Goal: Download file/media

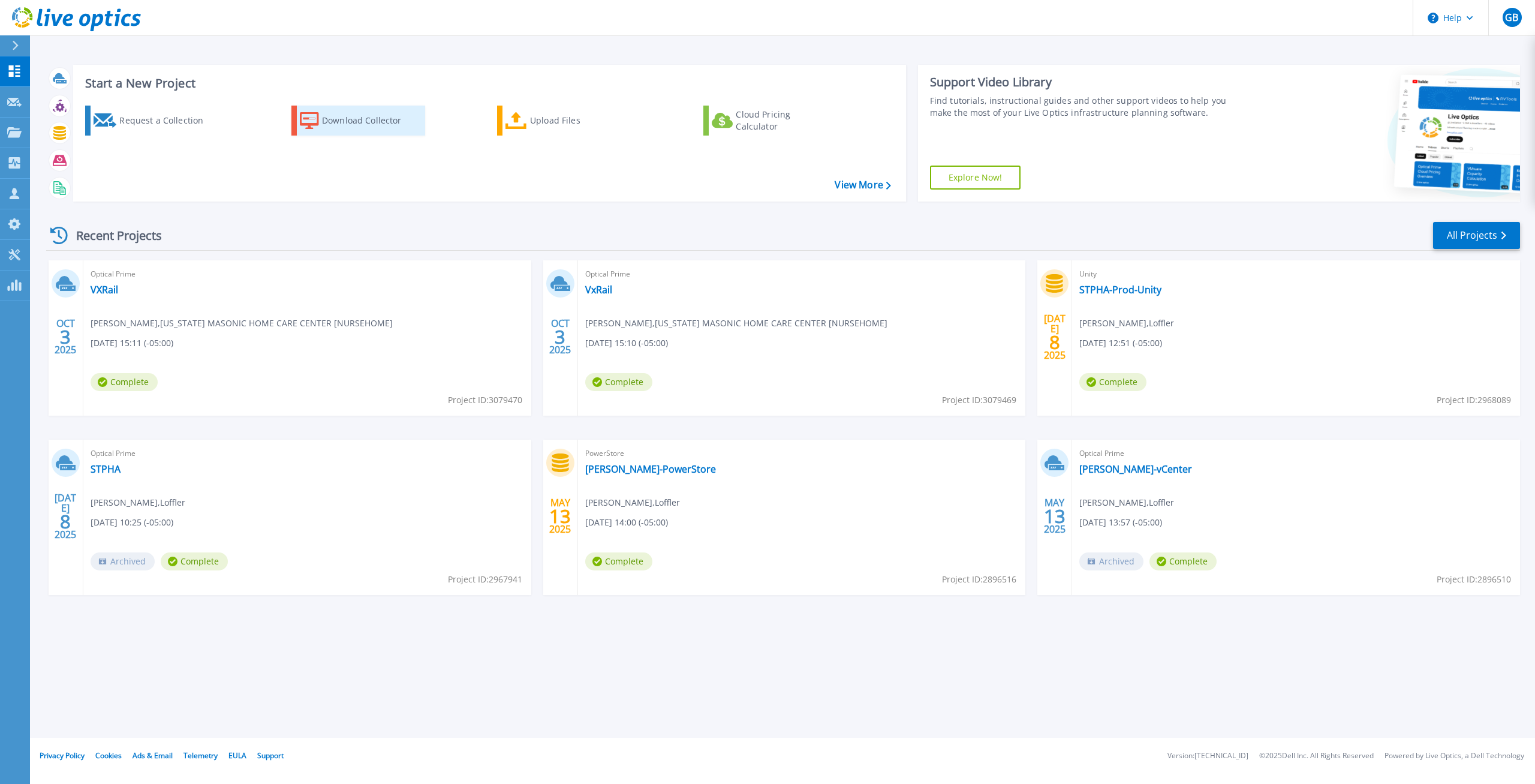
click at [370, 116] on div "Download Collector" at bounding box center [370, 120] width 96 height 24
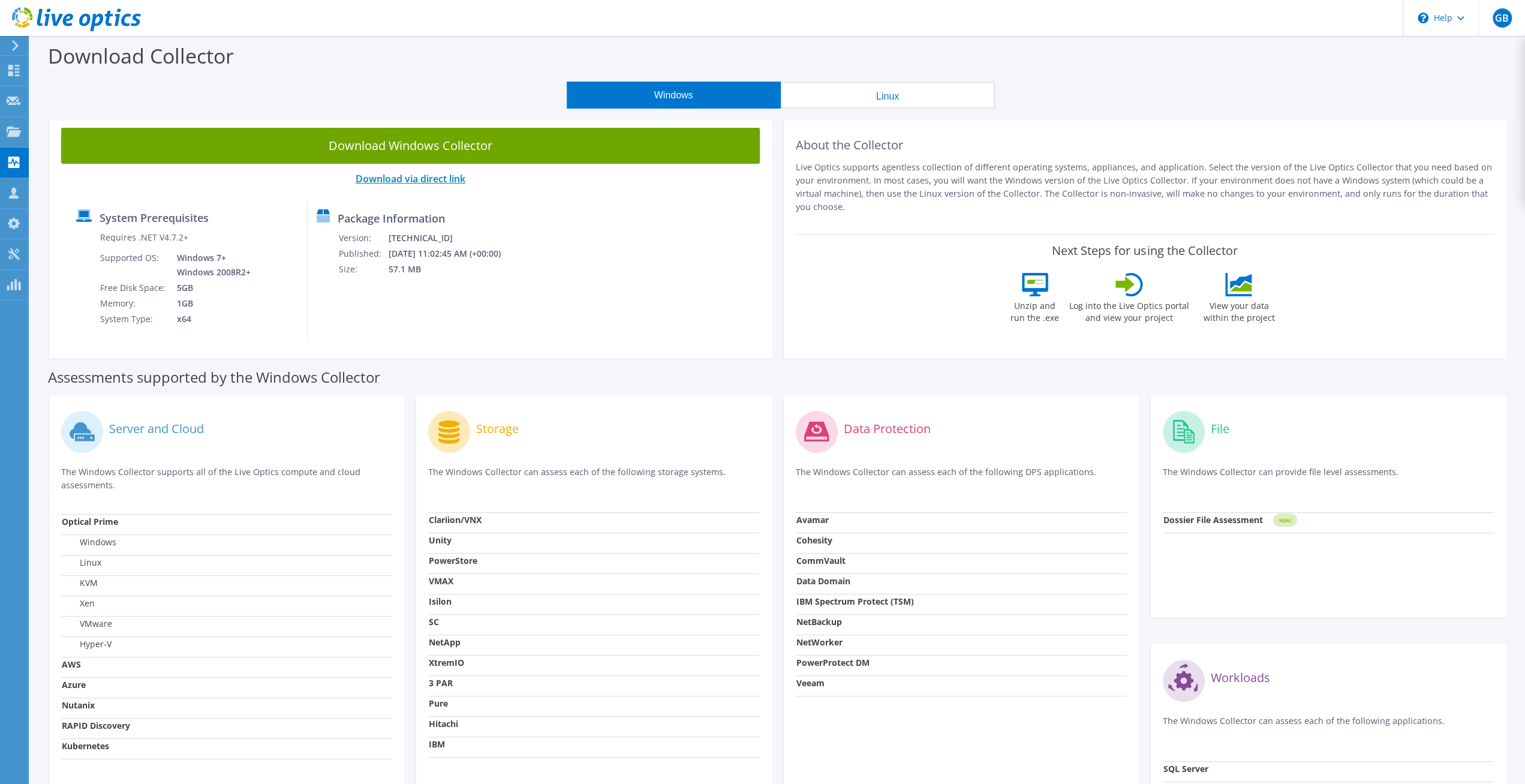
click at [451, 182] on link "Download via direct link" at bounding box center [411, 178] width 110 height 13
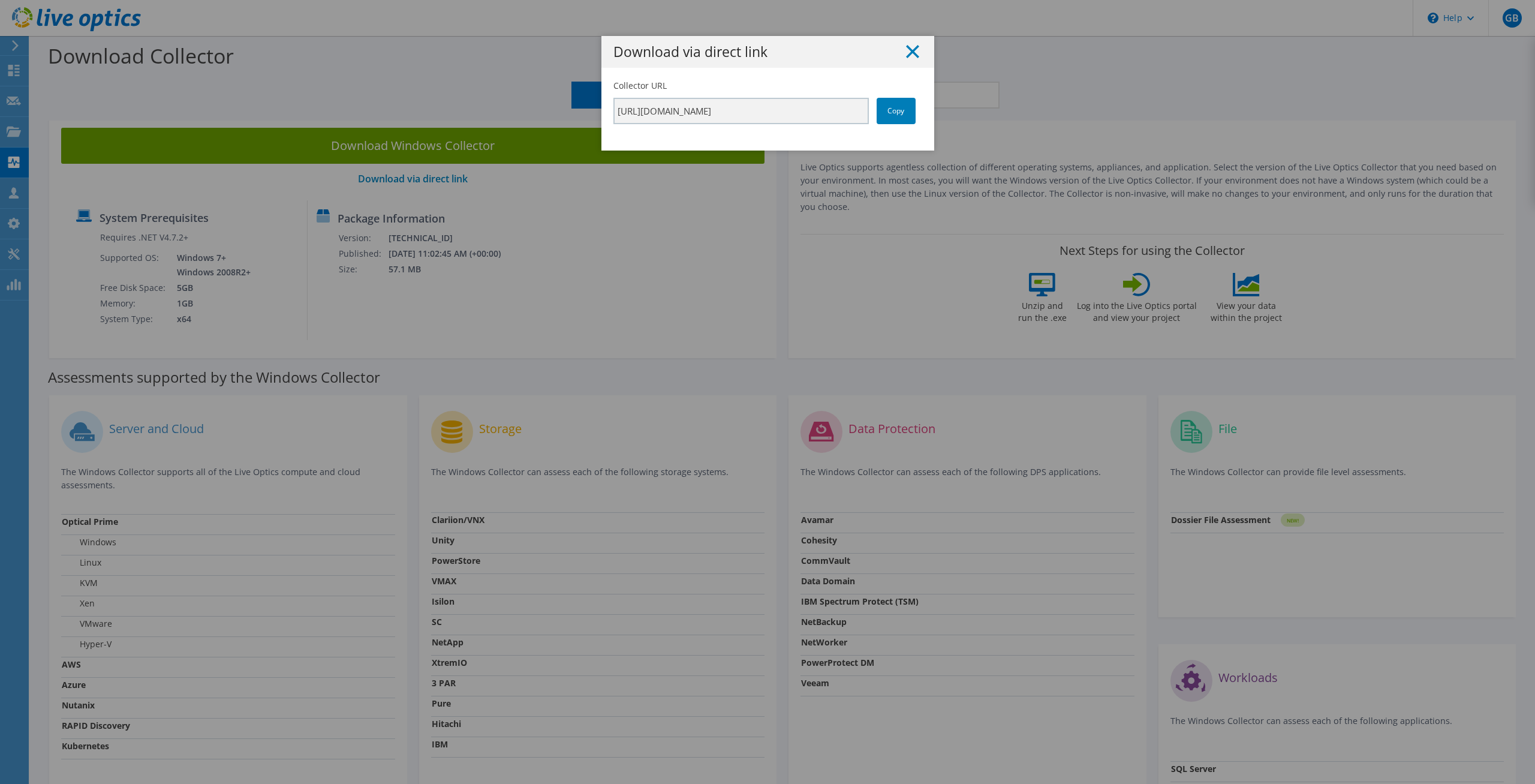
click at [911, 52] on icon at bounding box center [912, 51] width 13 height 13
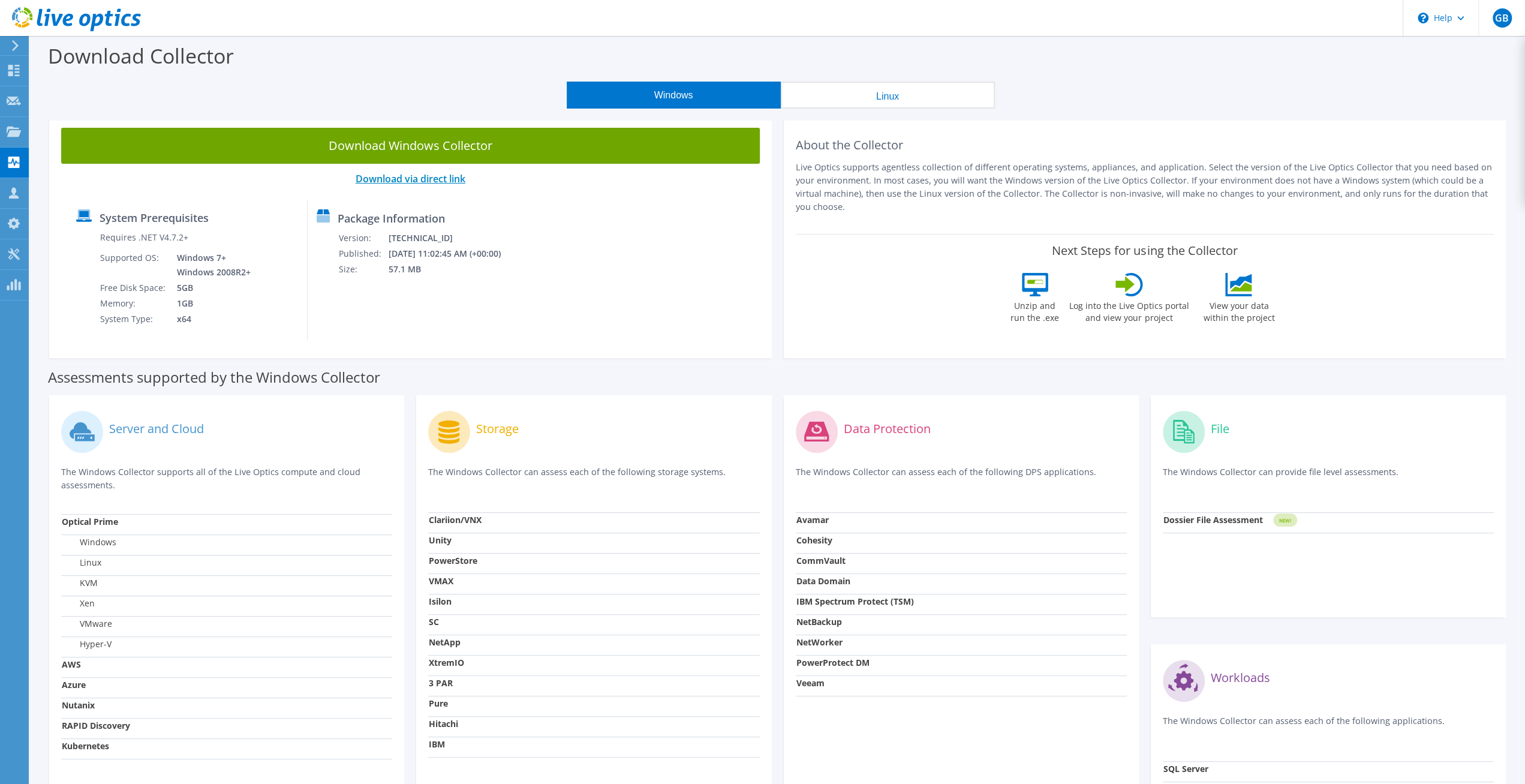
click at [416, 177] on link "Download via direct link" at bounding box center [411, 178] width 110 height 13
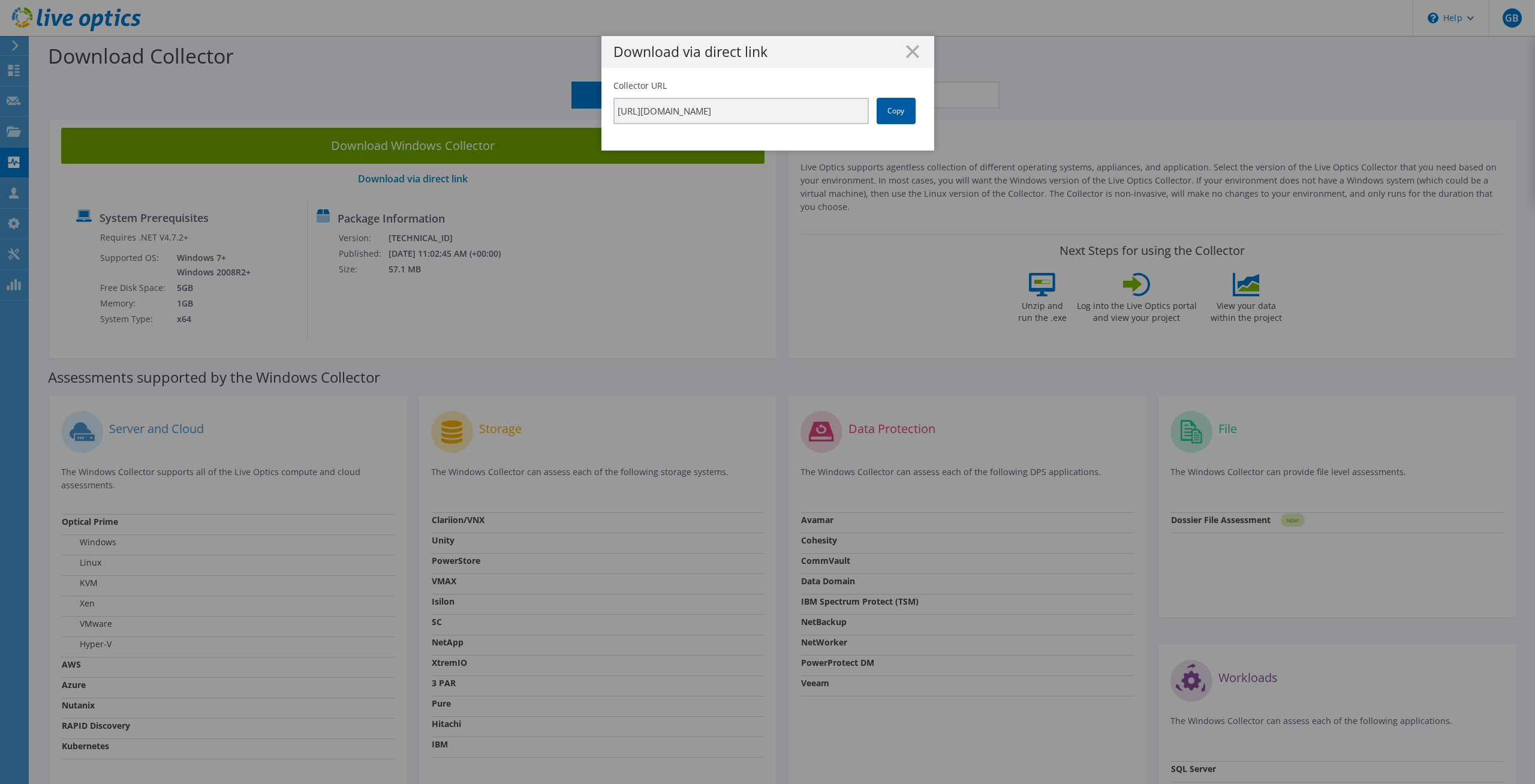
click at [894, 115] on link "Copy" at bounding box center [896, 111] width 39 height 26
click at [906, 54] on icon at bounding box center [912, 51] width 13 height 13
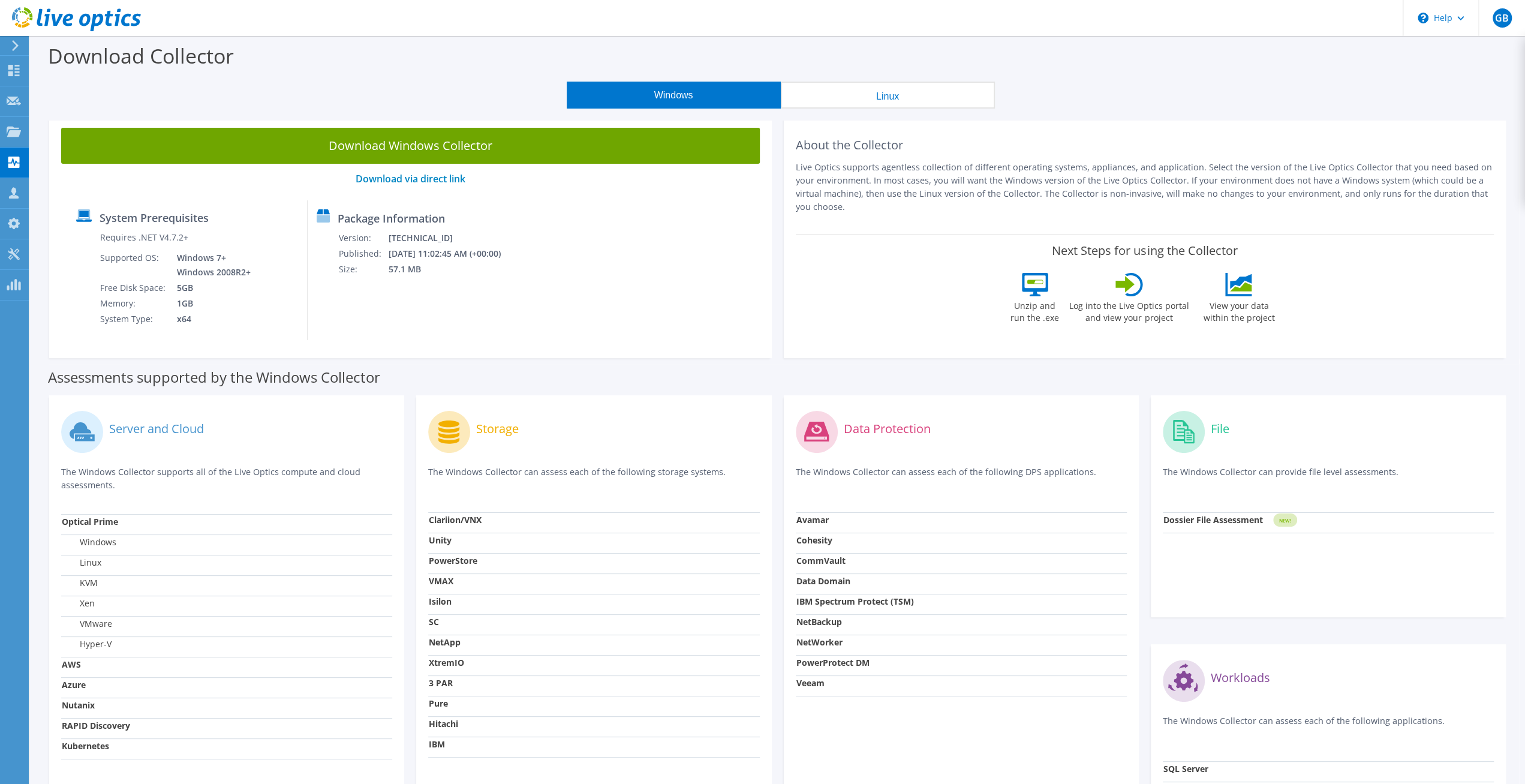
click at [652, 380] on div "Assessments supported by the Windows Collector" at bounding box center [777, 374] width 1459 height 30
